Goal: Task Accomplishment & Management: Complete application form

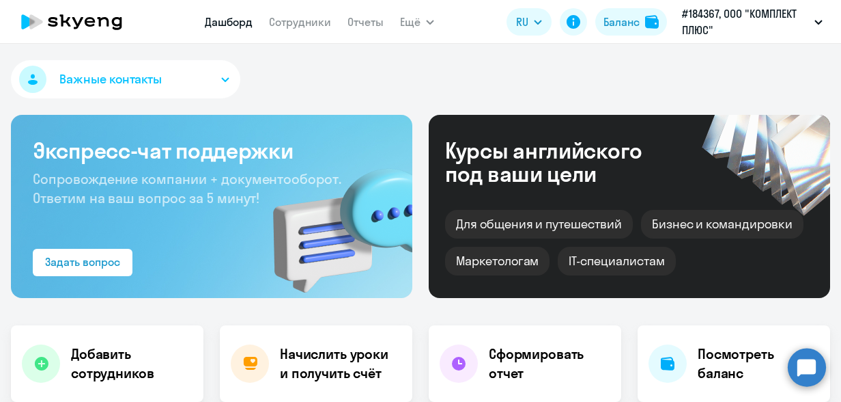
select select "30"
click at [292, 25] on link "Сотрудники" at bounding box center [300, 22] width 62 height 14
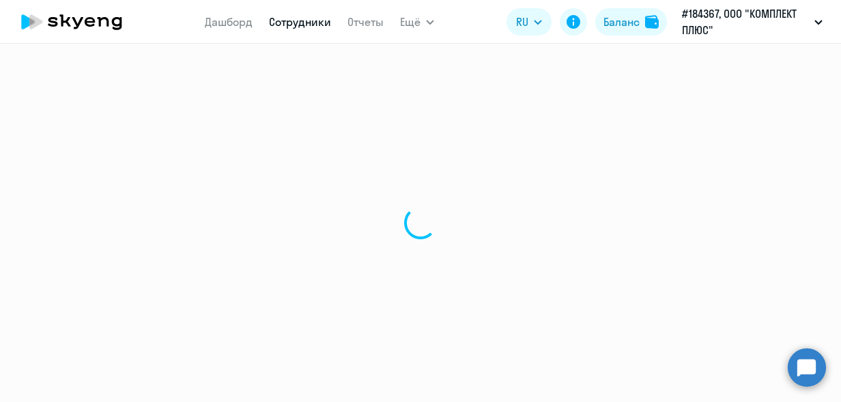
select select "30"
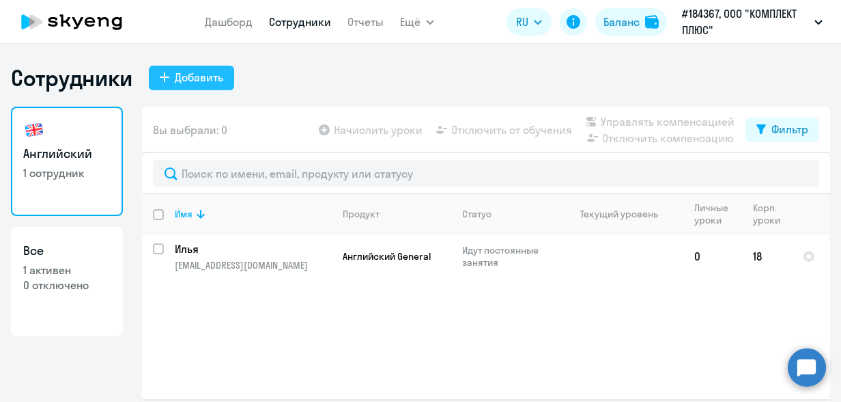
click at [178, 74] on div "Добавить" at bounding box center [199, 77] width 48 height 16
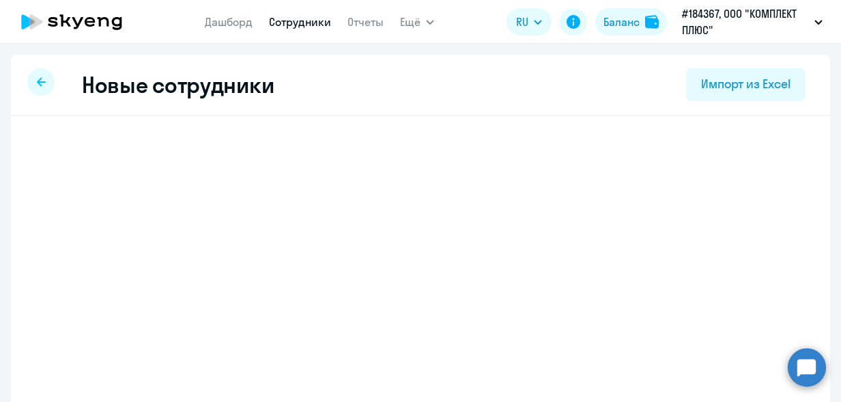
select select "english_adult_not_native_speaker"
select select "3"
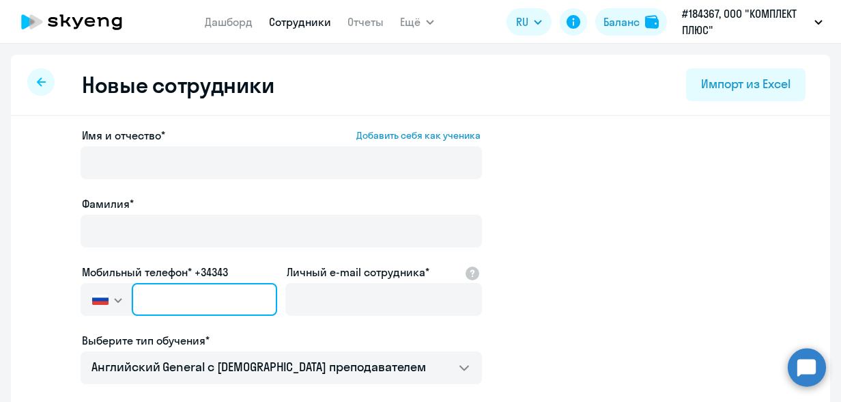
click at [139, 300] on input "text" at bounding box center [204, 299] width 145 height 33
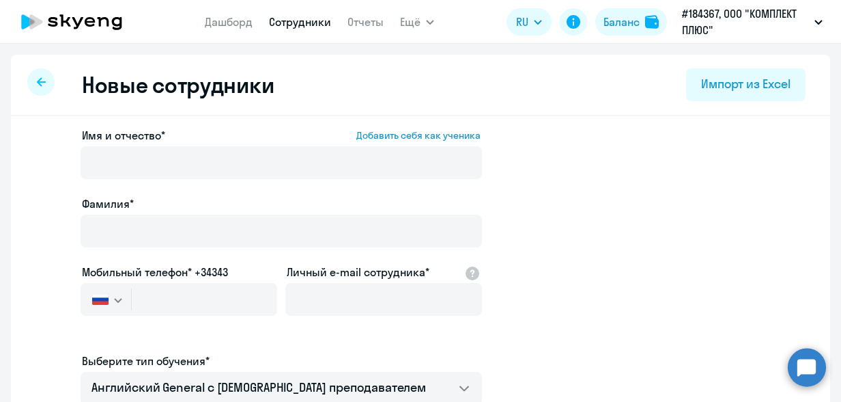
click at [115, 301] on icon "button" at bounding box center [118, 299] width 7 height 3
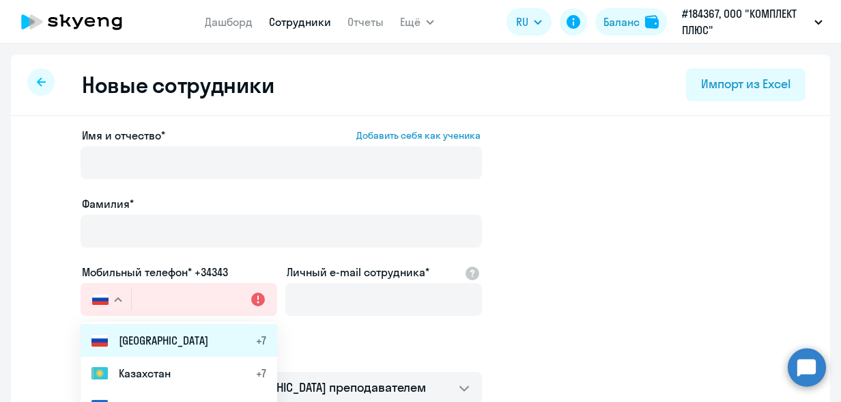
click at [123, 342] on span "[GEOGRAPHIC_DATA]" at bounding box center [163, 340] width 89 height 16
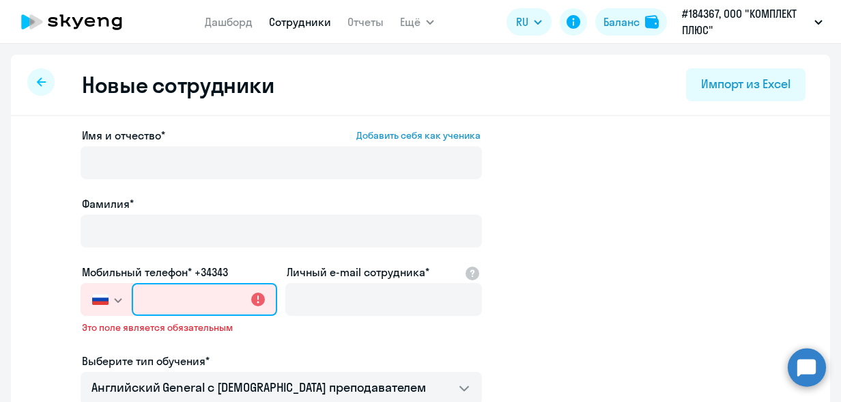
click at [146, 295] on input "text" at bounding box center [204, 299] width 145 height 33
